Goal: Task Accomplishment & Management: Use online tool/utility

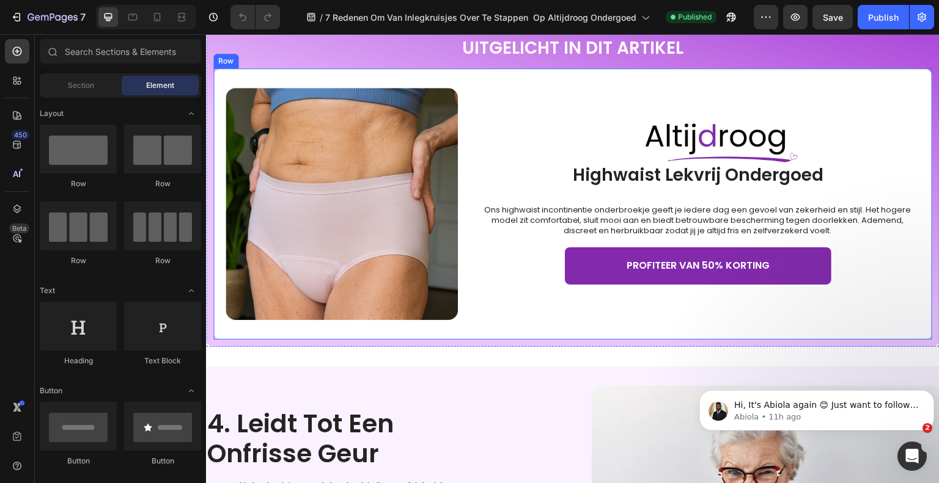
scroll to position [1284, 0]
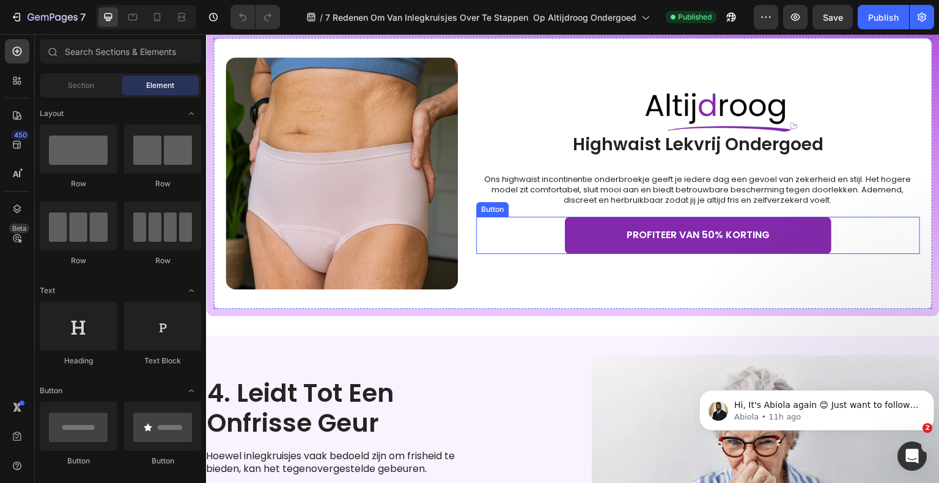
click at [546, 237] on div "PROFITEER VAN 50% KORTING Button" at bounding box center [698, 235] width 444 height 37
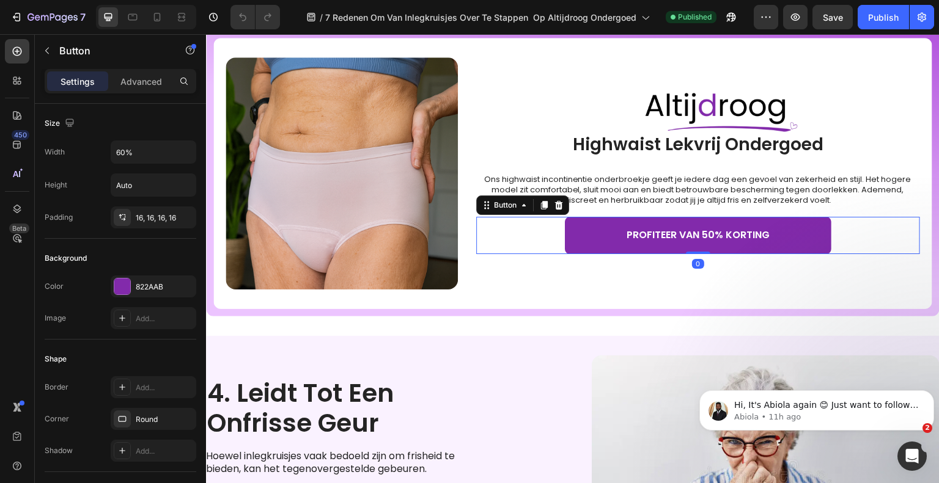
click at [545, 237] on div "PROFITEER VAN 50% KORTING Button 0" at bounding box center [698, 235] width 444 height 37
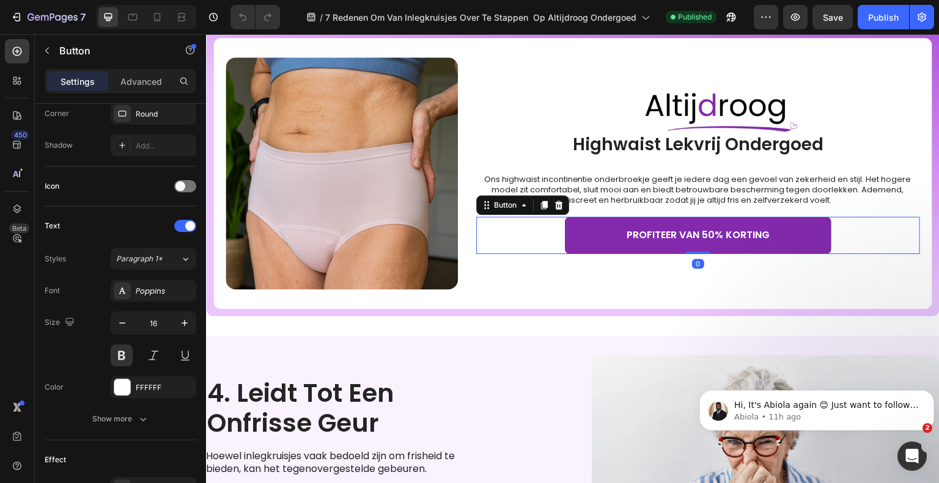
scroll to position [555, 0]
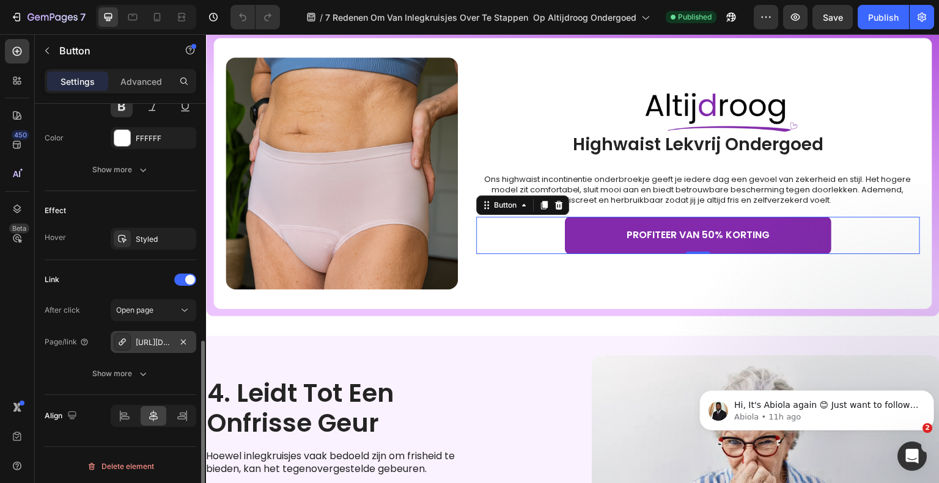
click at [165, 337] on div "[URL][DOMAIN_NAME]" at bounding box center [153, 342] width 35 height 11
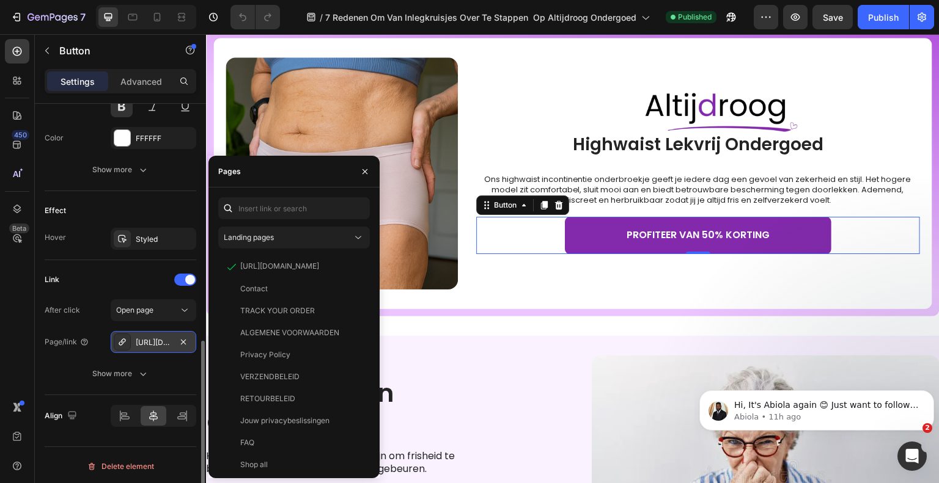
click at [165, 337] on div "[URL][DOMAIN_NAME]" at bounding box center [153, 342] width 35 height 11
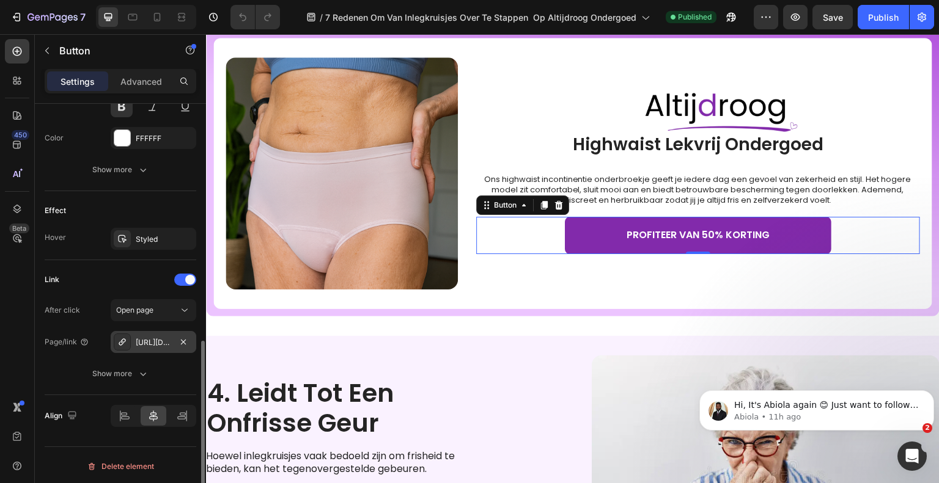
click at [165, 337] on div "[URL][DOMAIN_NAME]" at bounding box center [153, 342] width 35 height 11
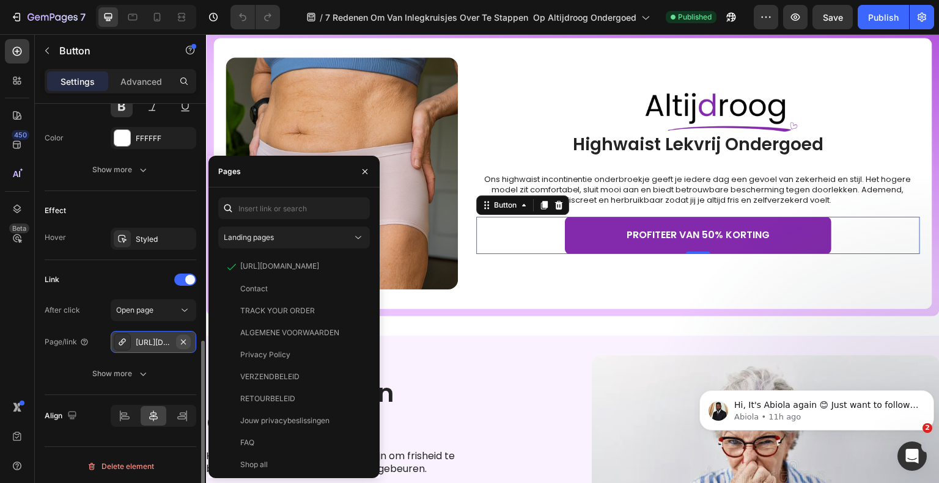
click at [185, 340] on icon "button" at bounding box center [183, 342] width 10 height 10
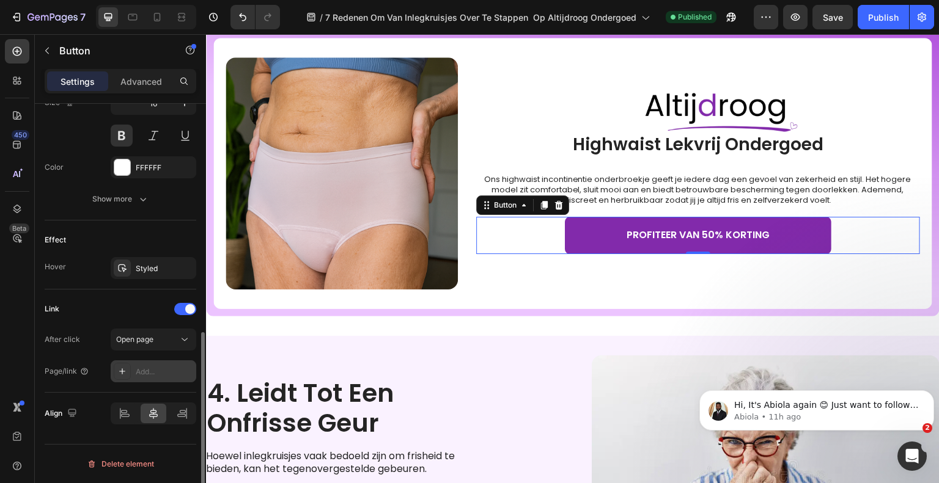
scroll to position [523, 0]
click at [161, 370] on div "Add..." at bounding box center [164, 374] width 57 height 11
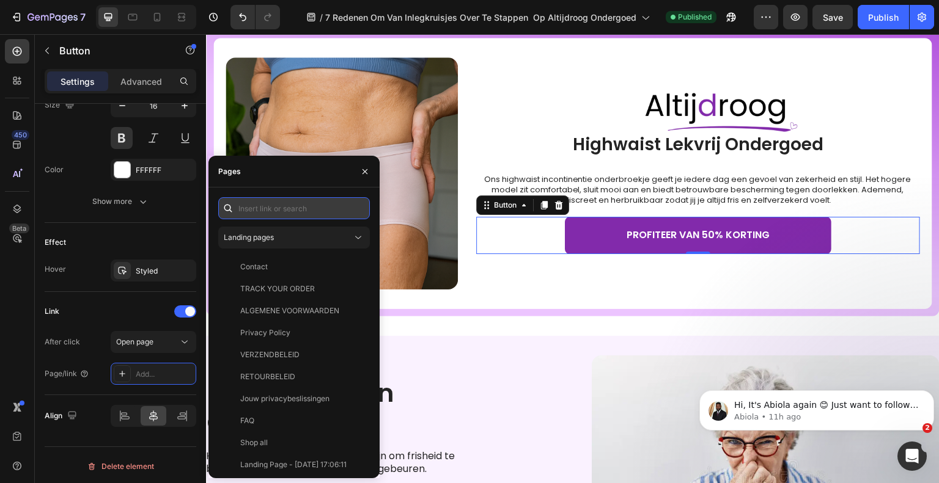
click at [334, 211] on input "text" at bounding box center [294, 208] width 152 height 22
paste input "[URL][DOMAIN_NAME]"
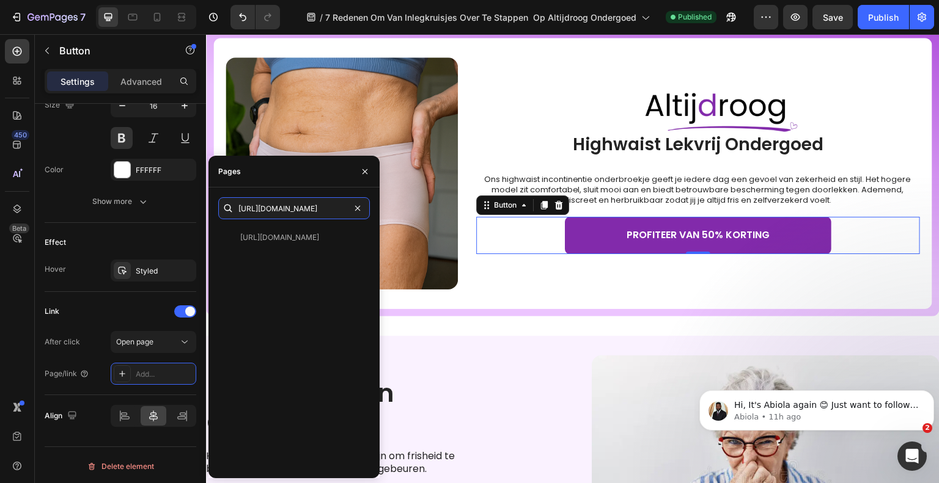
type input "[URL][DOMAIN_NAME]"
click at [308, 235] on div "[URL][DOMAIN_NAME]" at bounding box center [279, 237] width 79 height 11
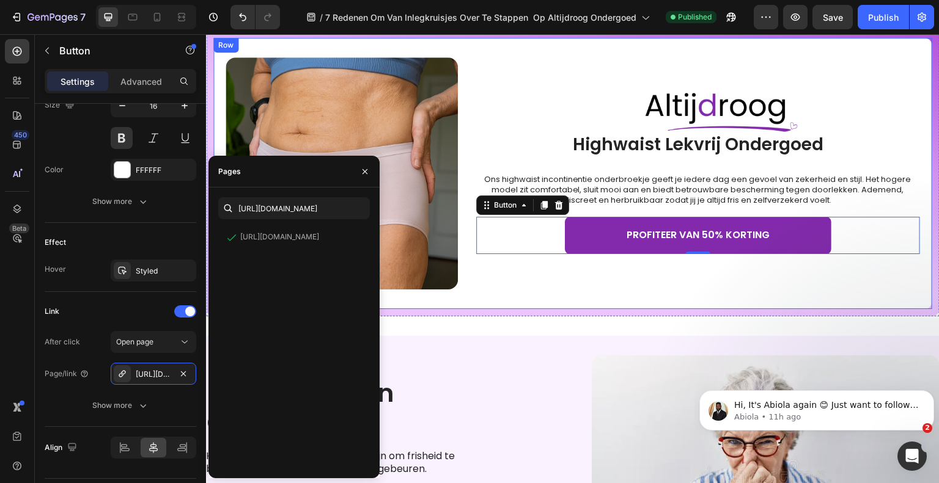
click at [491, 296] on div "Image Image Highwaist Lekvrij Ondergoed Heading Ons highwaist incontinentie ond…" at bounding box center [572, 173] width 719 height 271
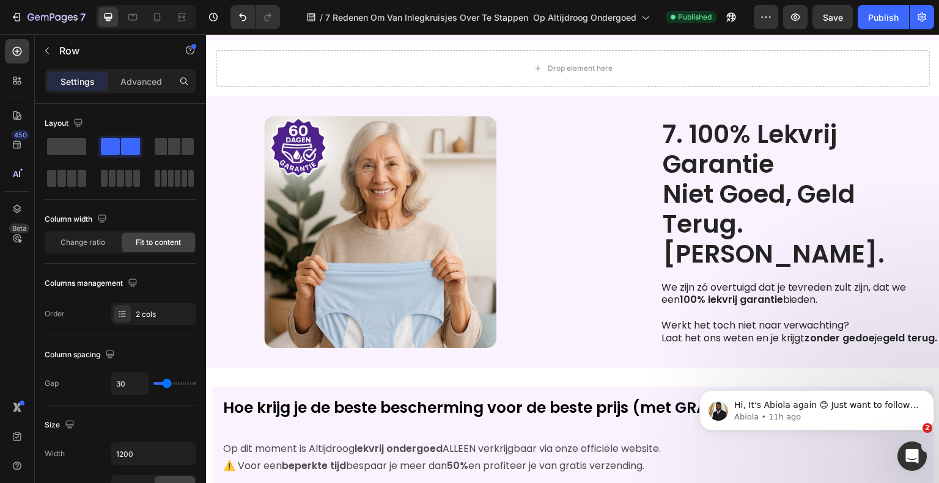
scroll to position [2908, 0]
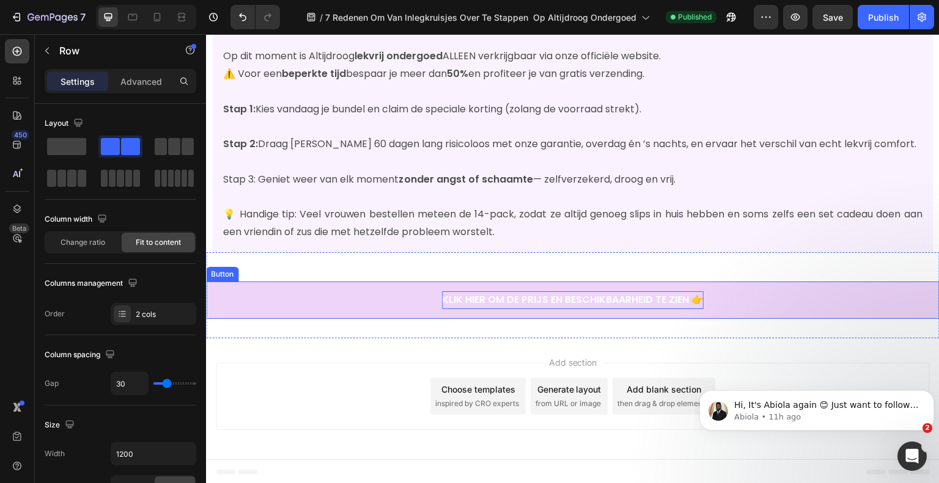
click at [498, 308] on p "KLIK HIER OM DE PRIJS EN BESCHIKBAARHEID TE ZIEN 👉" at bounding box center [573, 301] width 262 height 18
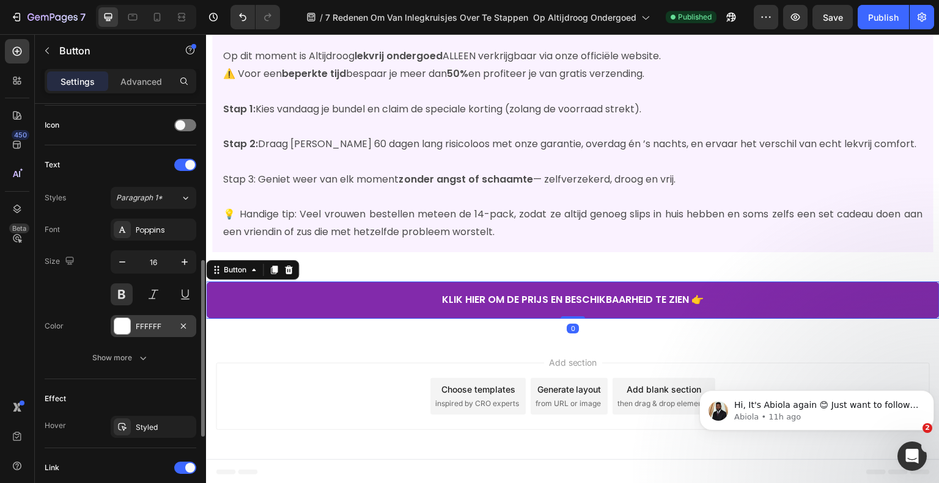
scroll to position [555, 0]
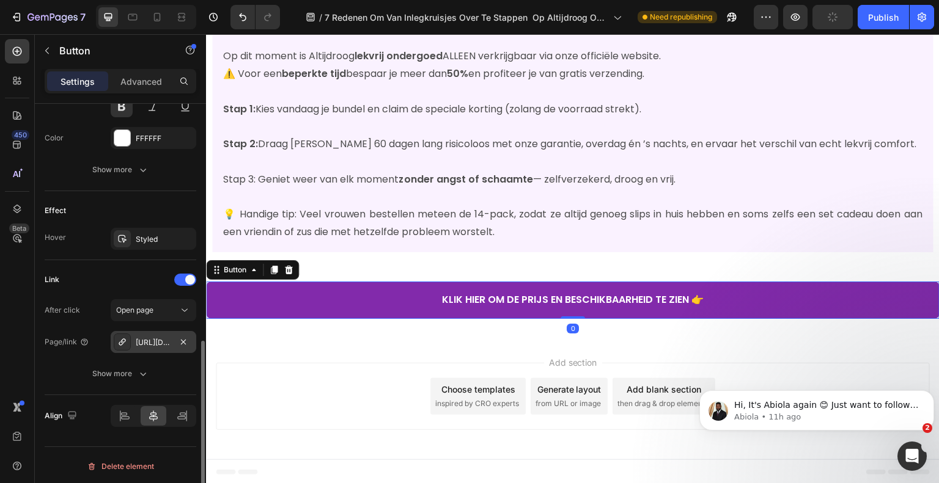
click at [152, 337] on div "[URL][DOMAIN_NAME]" at bounding box center [153, 342] width 35 height 11
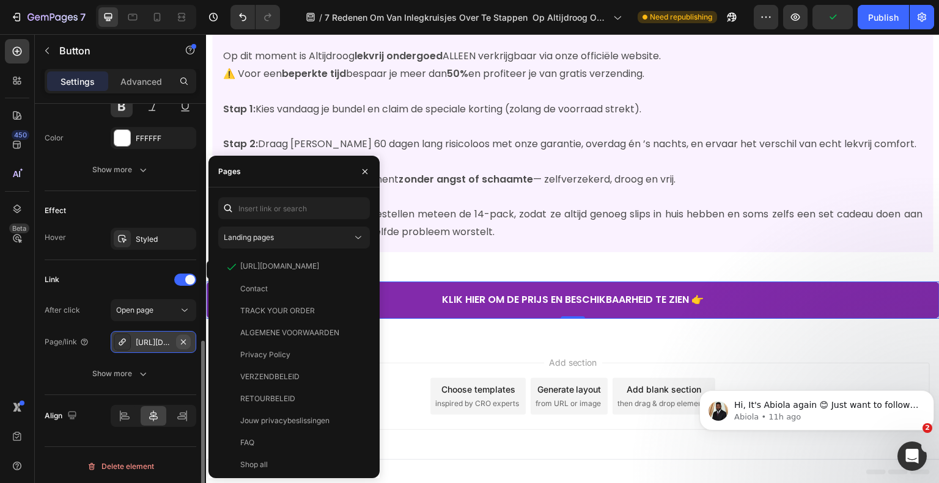
click at [182, 340] on icon "button" at bounding box center [183, 342] width 10 height 10
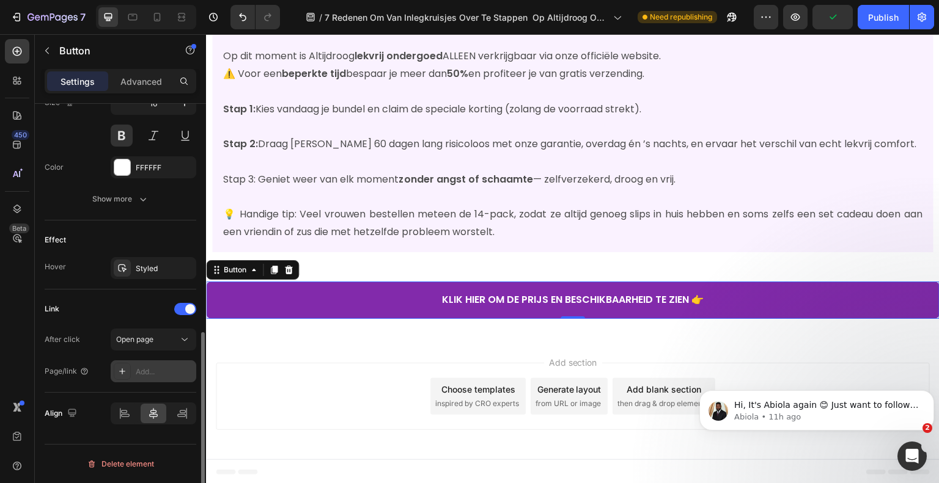
scroll to position [523, 0]
click at [168, 345] on div "Open page" at bounding box center [153, 342] width 75 height 12
click at [116, 317] on div "Link" at bounding box center [121, 312] width 152 height 20
click at [145, 358] on div "After click Open page Page/link Add..." at bounding box center [121, 358] width 152 height 54
click at [150, 369] on div "Add..." at bounding box center [164, 374] width 57 height 11
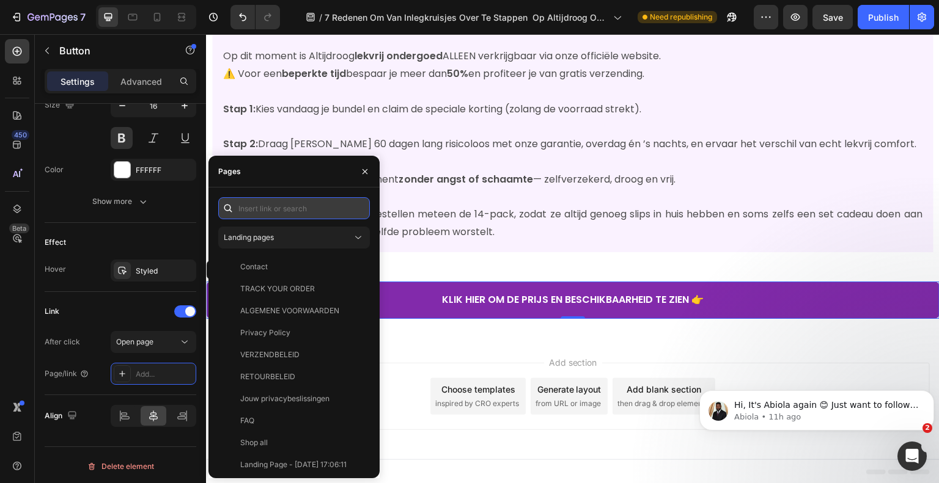
click at [255, 212] on input "text" at bounding box center [294, 208] width 152 height 22
paste input "[URL][DOMAIN_NAME]"
type input "[URL][DOMAIN_NAME]"
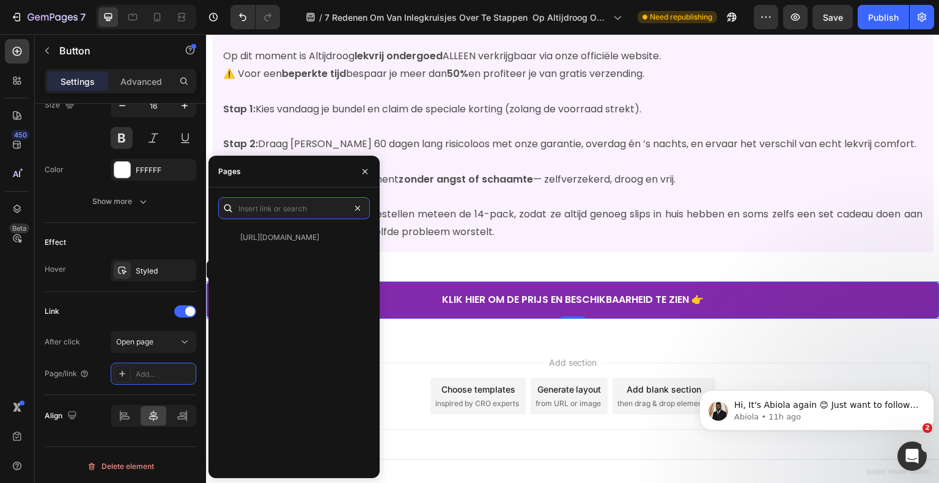
scroll to position [0, 0]
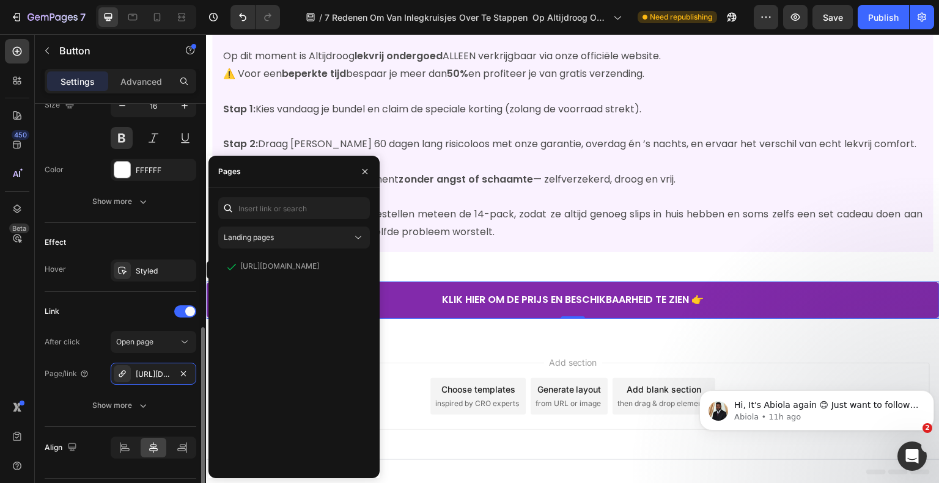
click at [128, 316] on div "Link" at bounding box center [121, 312] width 152 height 20
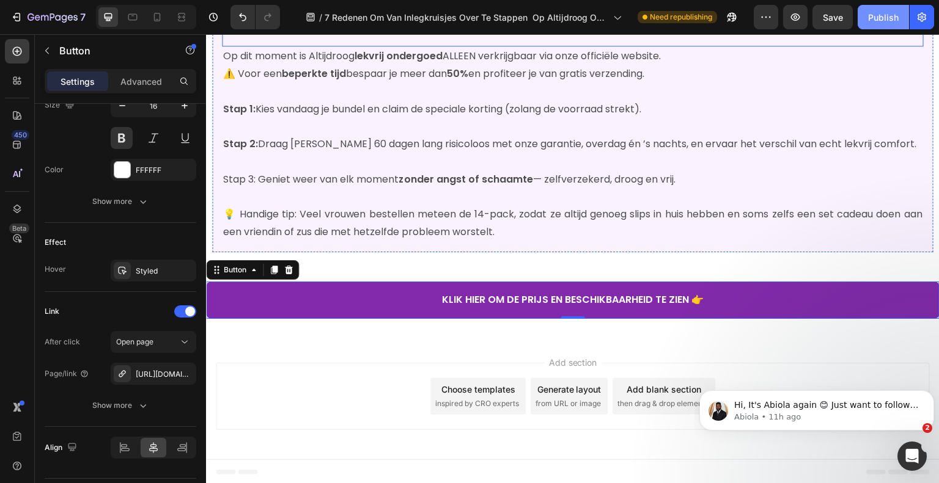
click at [889, 14] on div "Publish" at bounding box center [883, 17] width 31 height 13
